Goal: Task Accomplishment & Management: Use online tool/utility

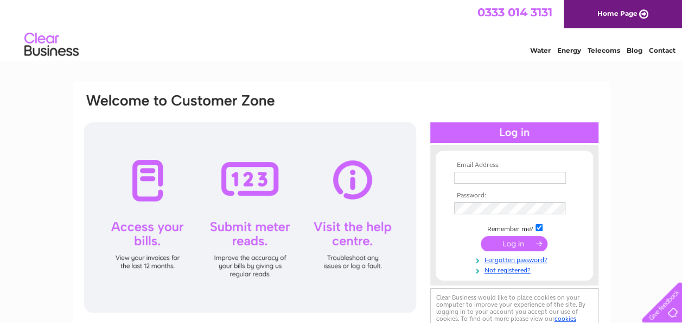
type input "carolann585@yahoo.com"
click at [527, 243] on input "submit" at bounding box center [514, 243] width 67 height 15
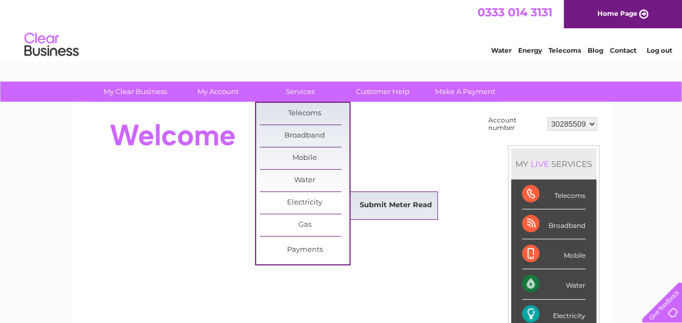
click at [388, 201] on link "Submit Meter Read" at bounding box center [396, 205] width 90 height 22
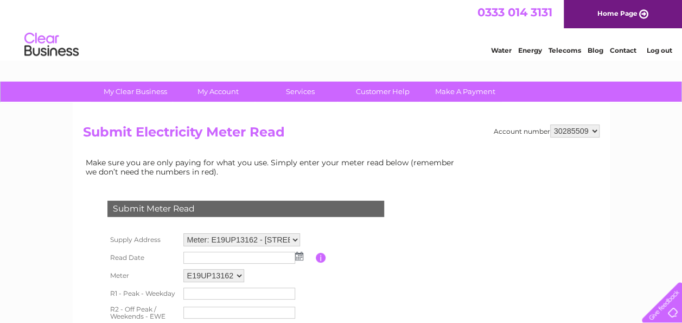
click at [301, 258] on img at bounding box center [299, 255] width 8 height 9
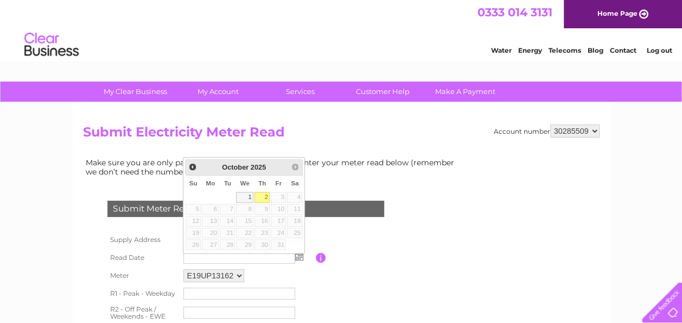
click at [263, 194] on link "2" at bounding box center [262, 197] width 15 height 11
type input "2025/10/02"
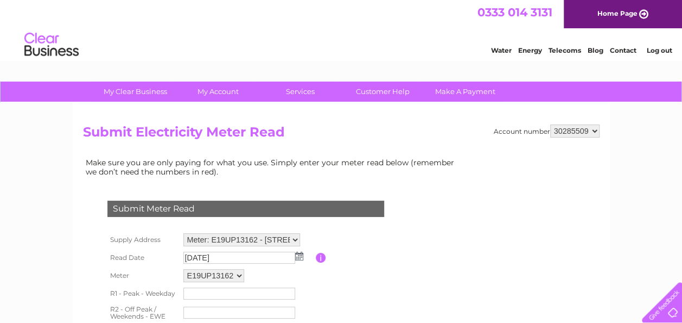
click at [199, 291] on input "text" at bounding box center [240, 293] width 112 height 12
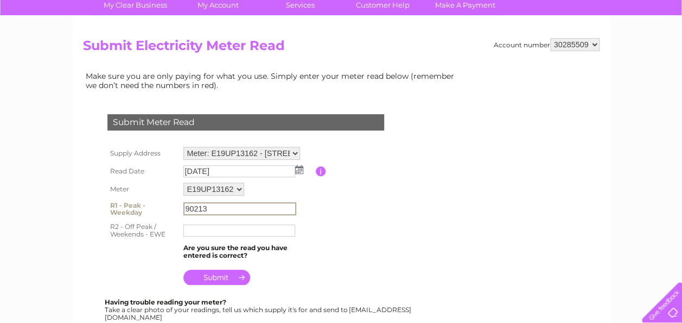
scroll to position [87, 0]
type input "90213"
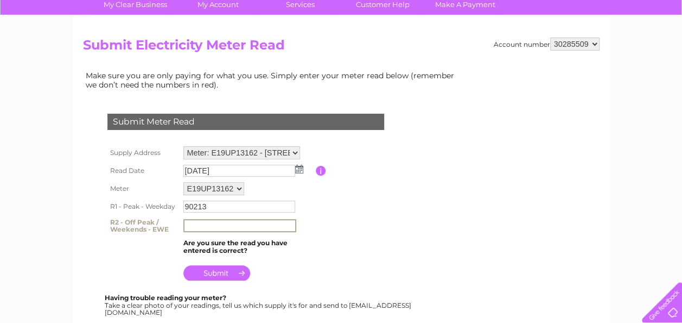
click at [202, 230] on input "text" at bounding box center [240, 225] width 113 height 13
type input "64082"
click at [243, 279] on input "submit" at bounding box center [217, 272] width 67 height 15
